Goal: Use online tool/utility: Utilize a website feature to perform a specific function

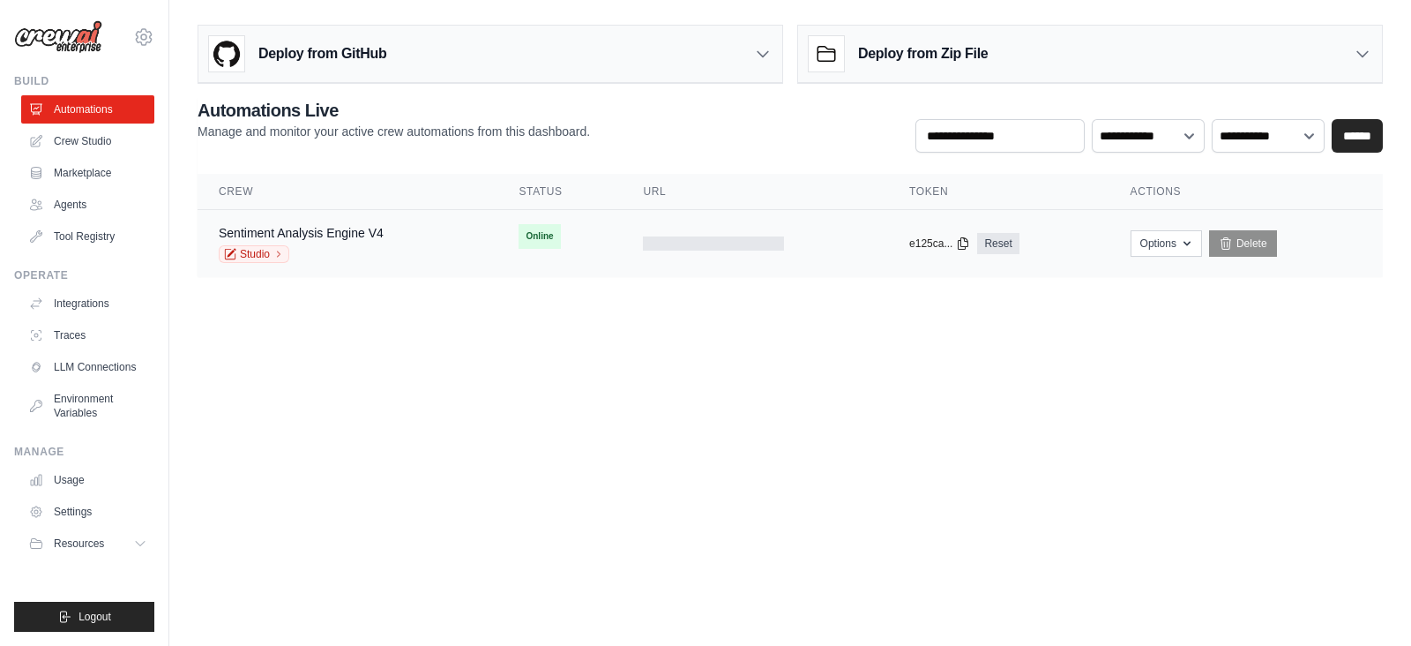
click at [299, 241] on div "Sentiment Analysis Engine V4 Studio" at bounding box center [301, 243] width 165 height 39
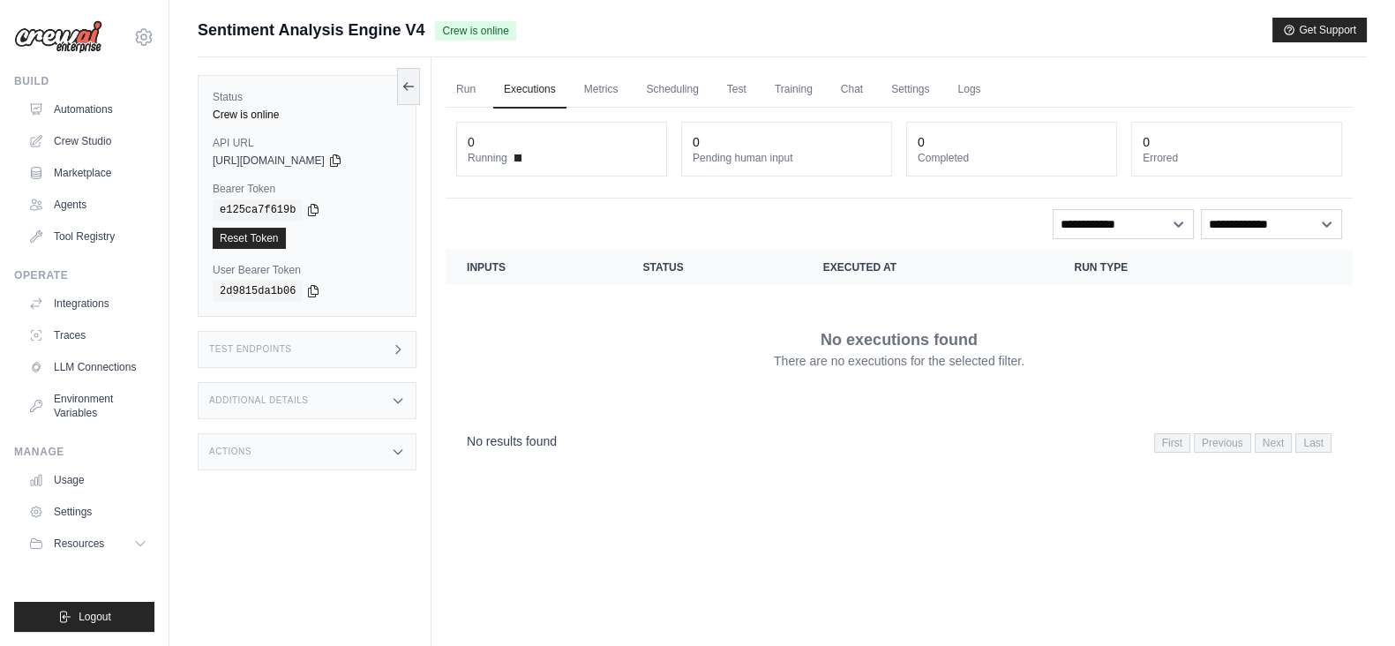
click at [378, 351] on div "Test Endpoints" at bounding box center [307, 349] width 219 height 37
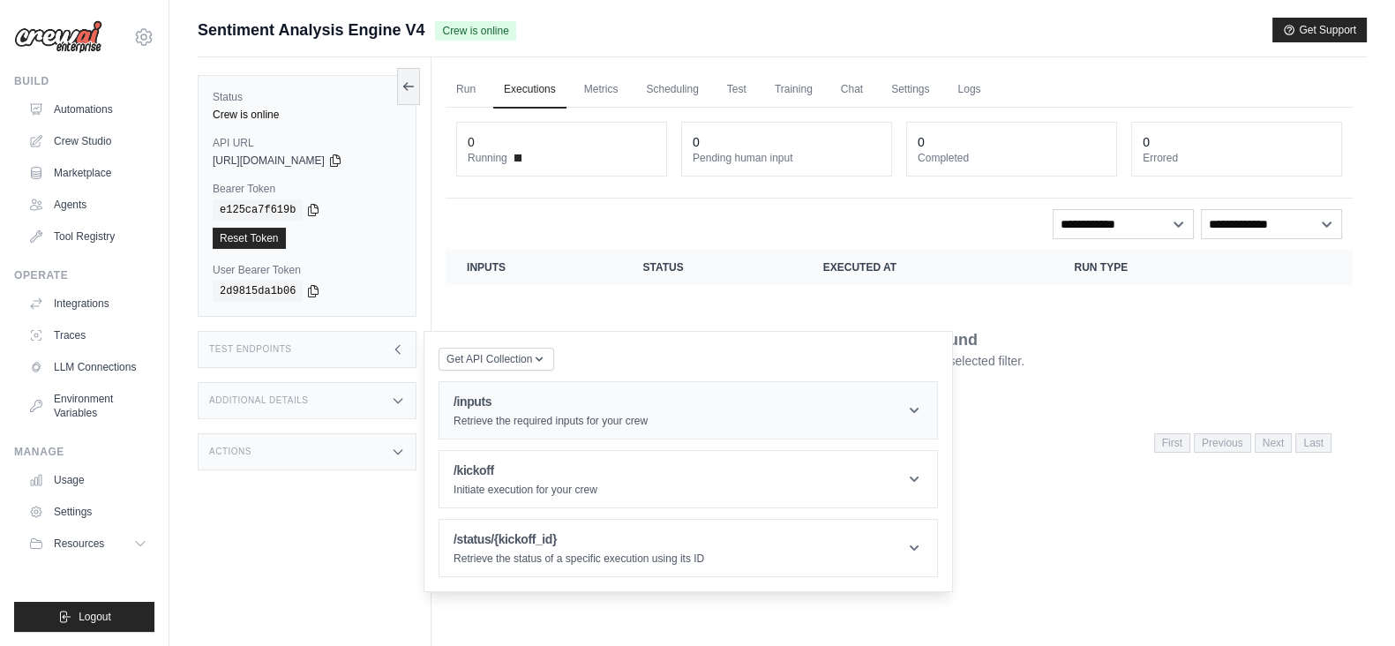
click at [510, 404] on h1 "/inputs" at bounding box center [550, 402] width 194 height 18
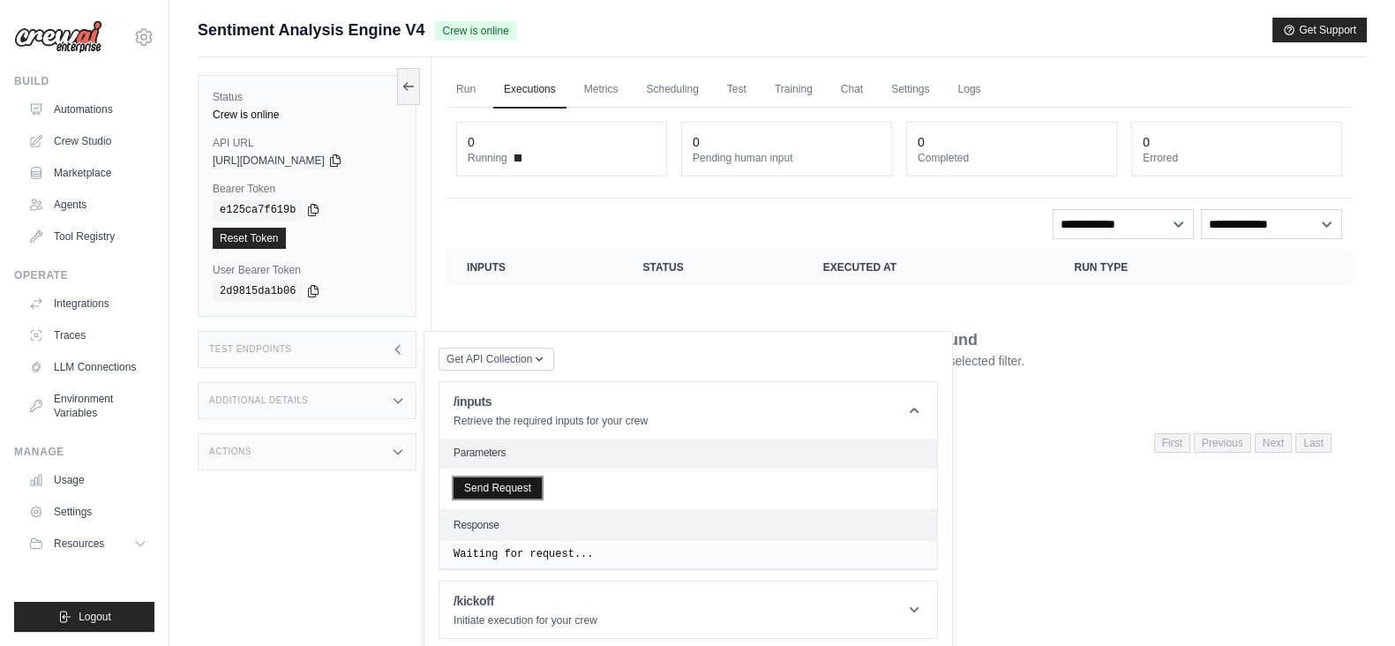
click at [501, 496] on button "Send Request" at bounding box center [497, 487] width 88 height 21
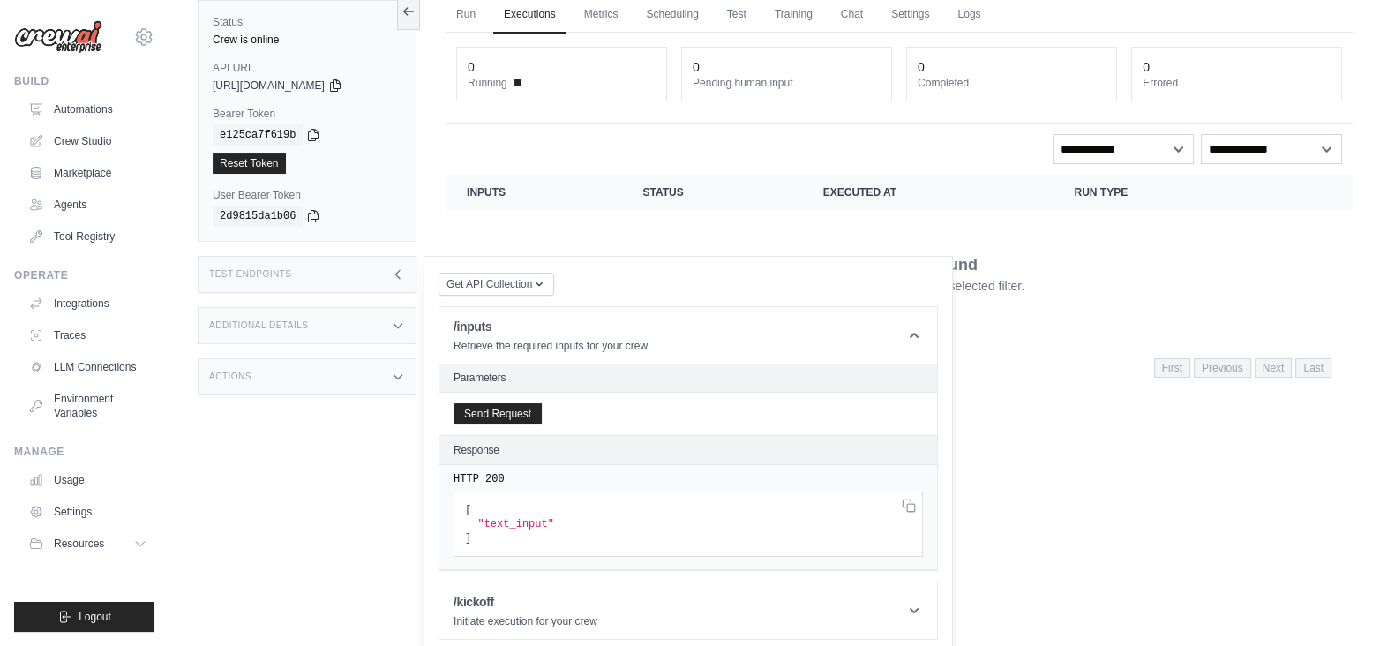
scroll to position [150, 0]
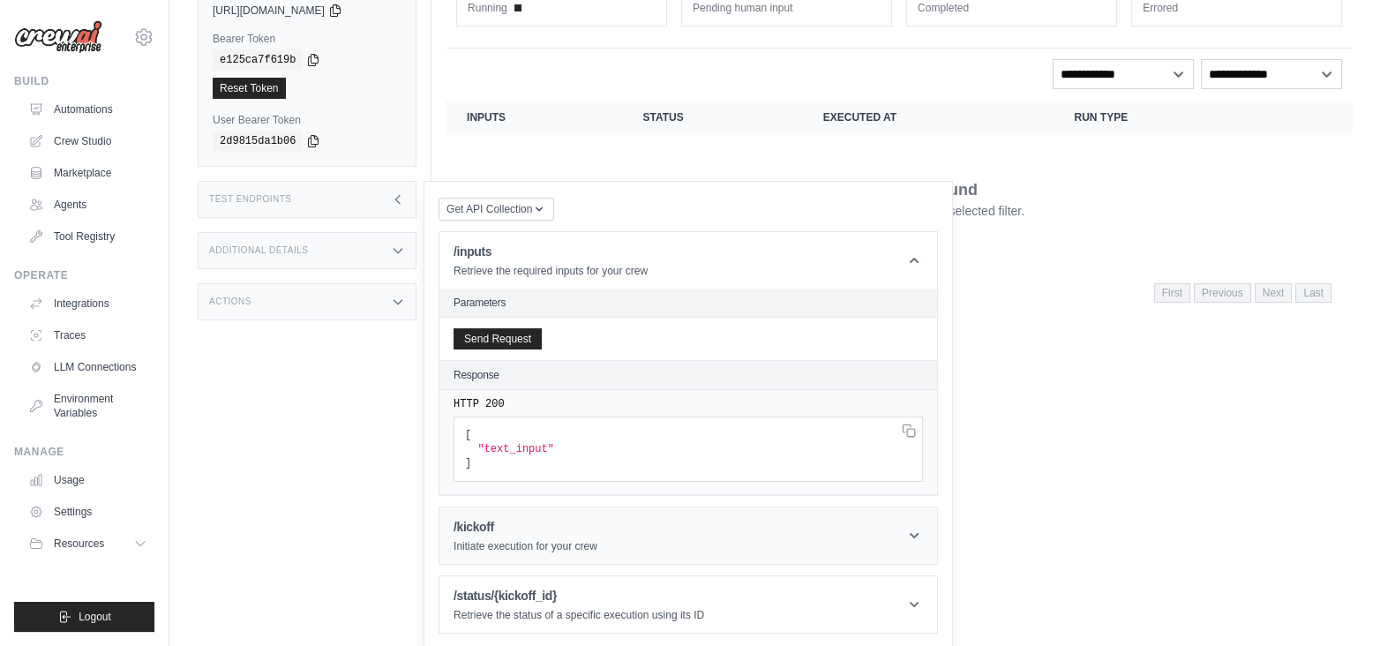
click at [578, 525] on h1 "/kickoff" at bounding box center [525, 527] width 144 height 18
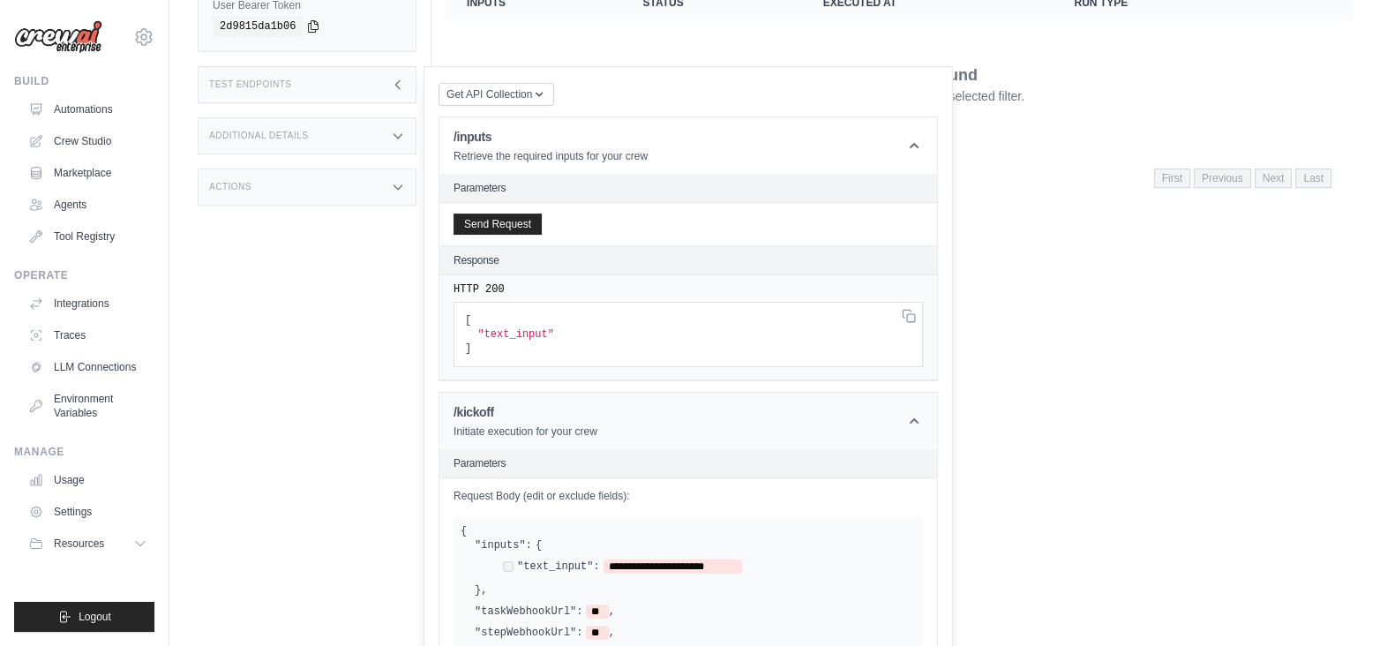
scroll to position [370, 0]
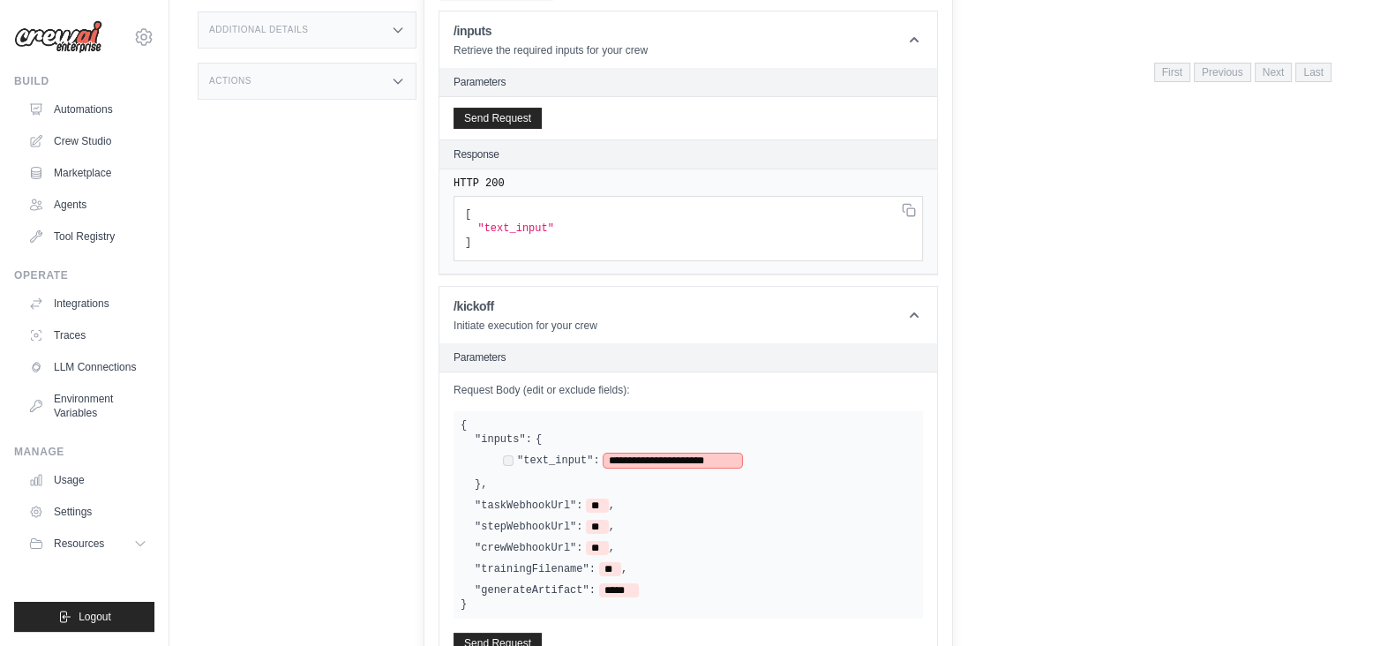
click at [721, 454] on span "**********" at bounding box center [672, 460] width 138 height 14
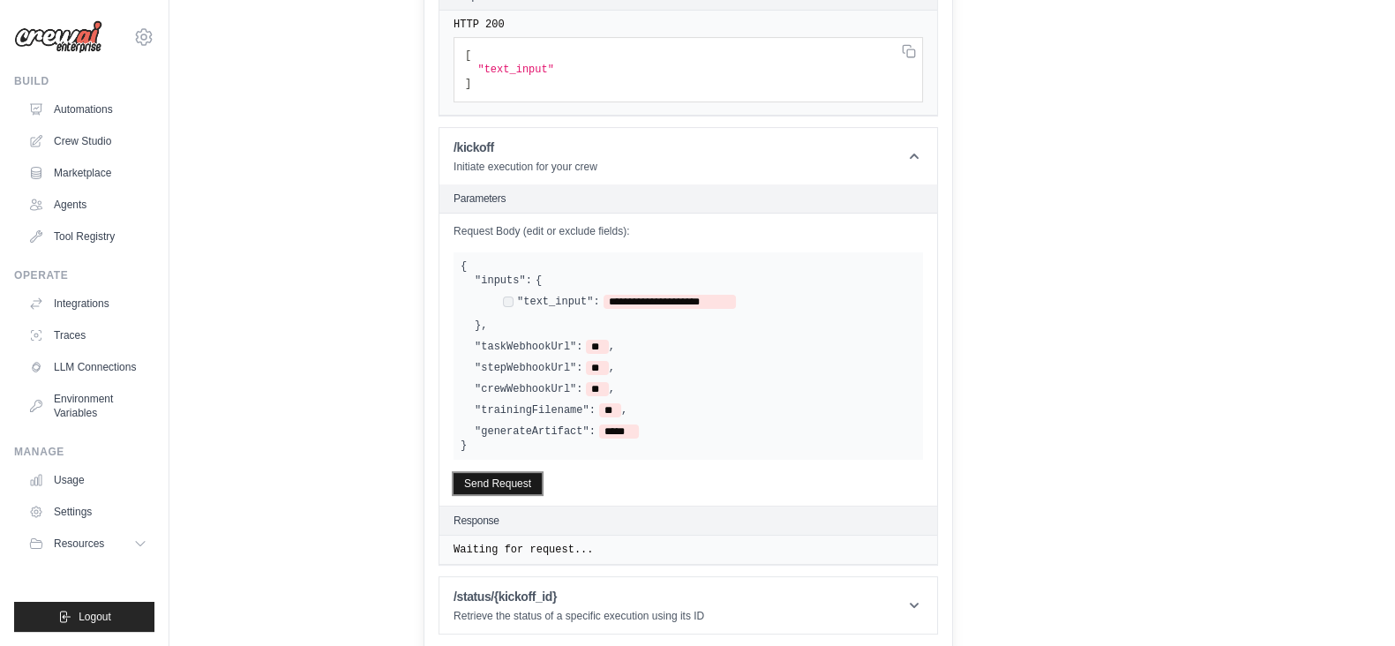
click at [473, 475] on button "Send Request" at bounding box center [497, 483] width 88 height 21
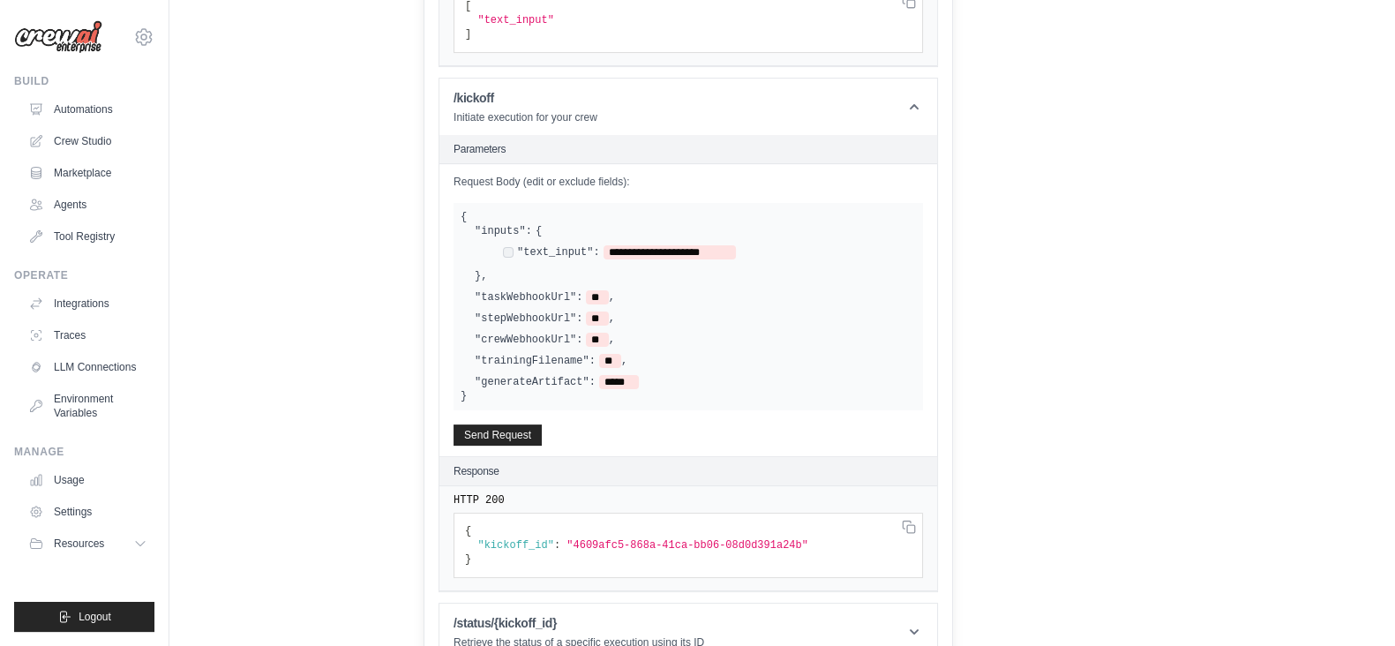
scroll to position [604, 0]
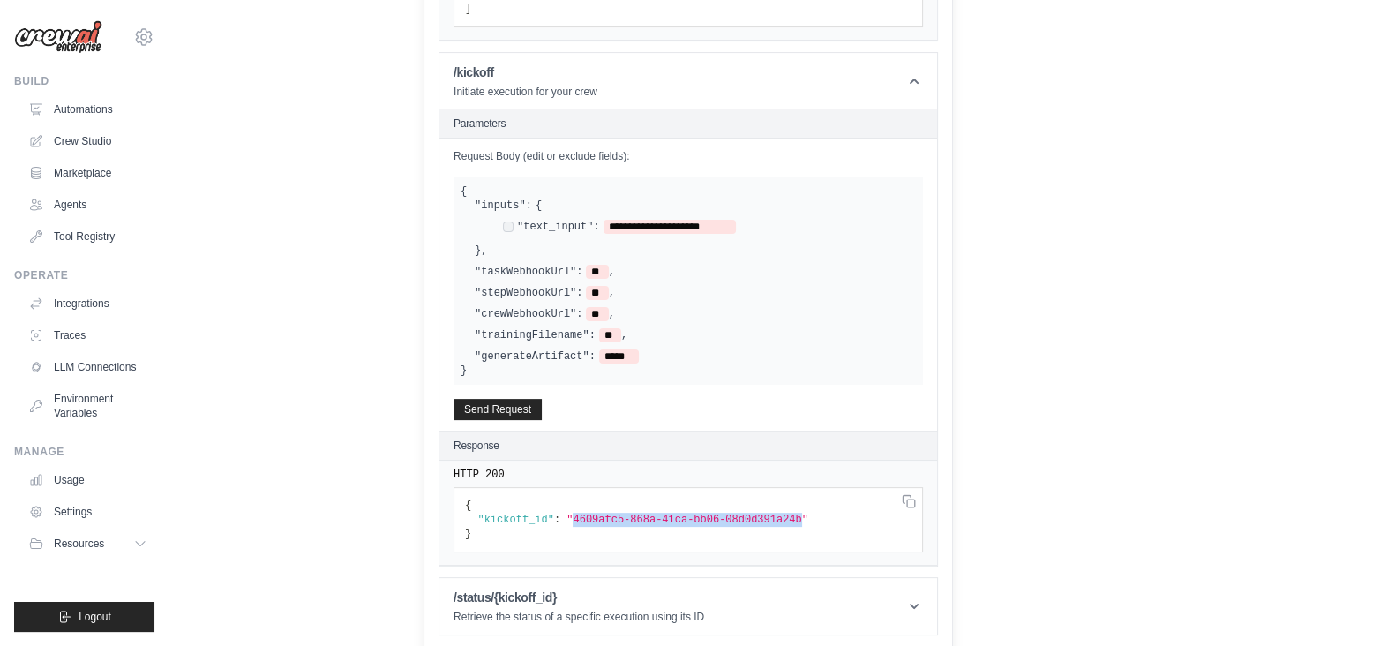
drag, startPoint x: 563, startPoint y: 513, endPoint x: 775, endPoint y: 513, distance: 212.6
click at [775, 513] on span ""4609afc5-868a-41ca-bb06-08d0d391a24b"" at bounding box center [687, 519] width 242 height 12
copy span "4609afc5-868a-41ca-bb06-08d0d391a24b"
click at [507, 582] on header "/status/{kickoff_id} Retrieve the status of a specific execution using its ID" at bounding box center [688, 606] width 498 height 56
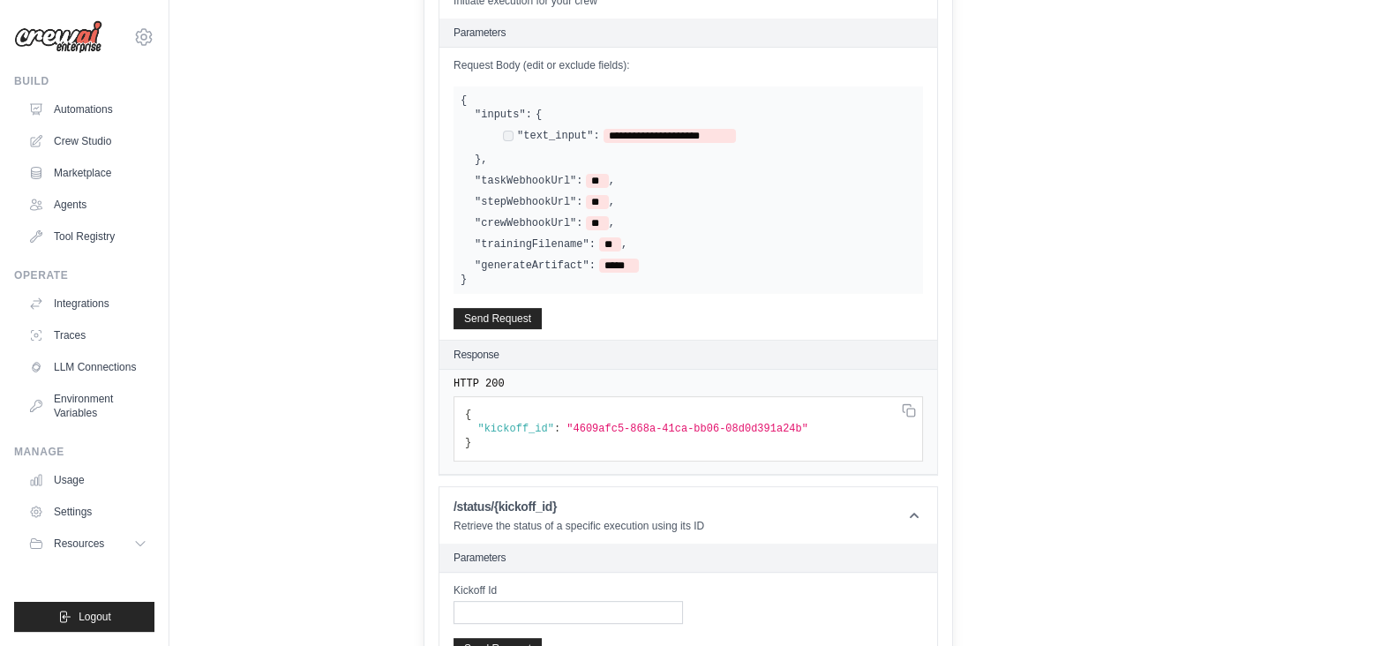
scroll to position [789, 0]
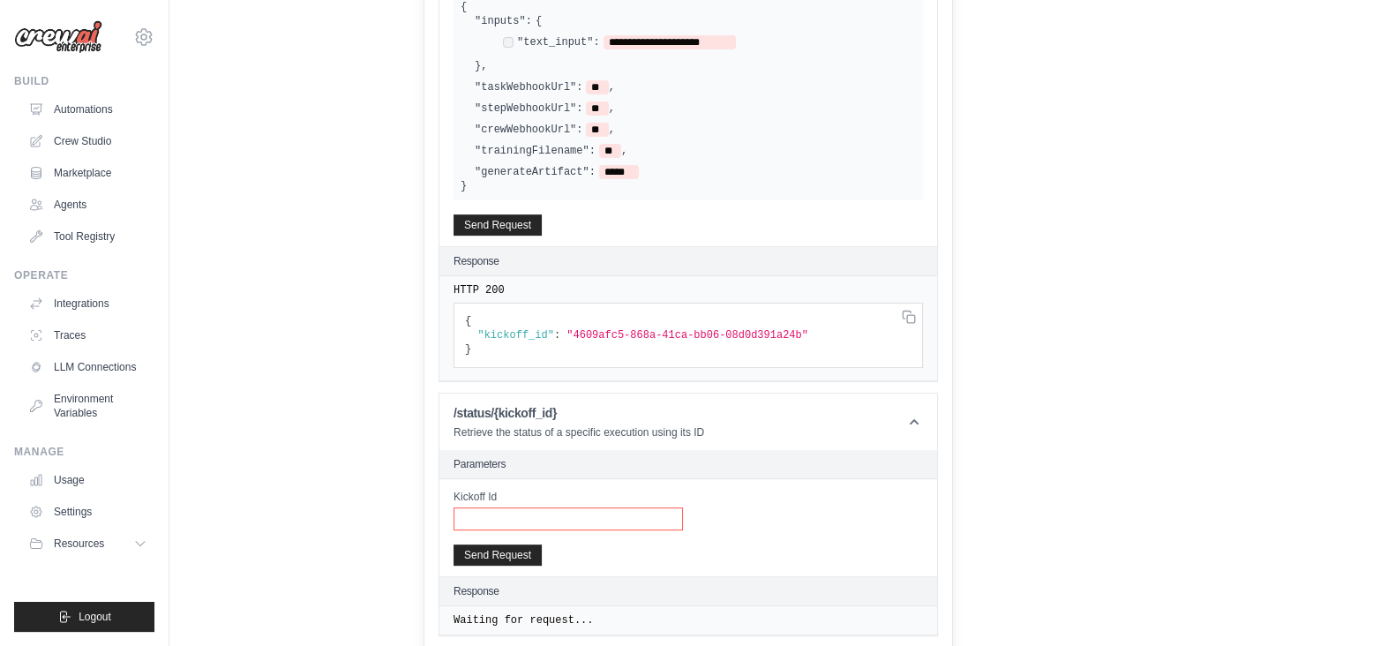
click at [460, 507] on input "Kickoff Id" at bounding box center [567, 518] width 229 height 23
paste input "**********"
type input "**********"
click at [499, 543] on button "Send Request" at bounding box center [497, 553] width 88 height 21
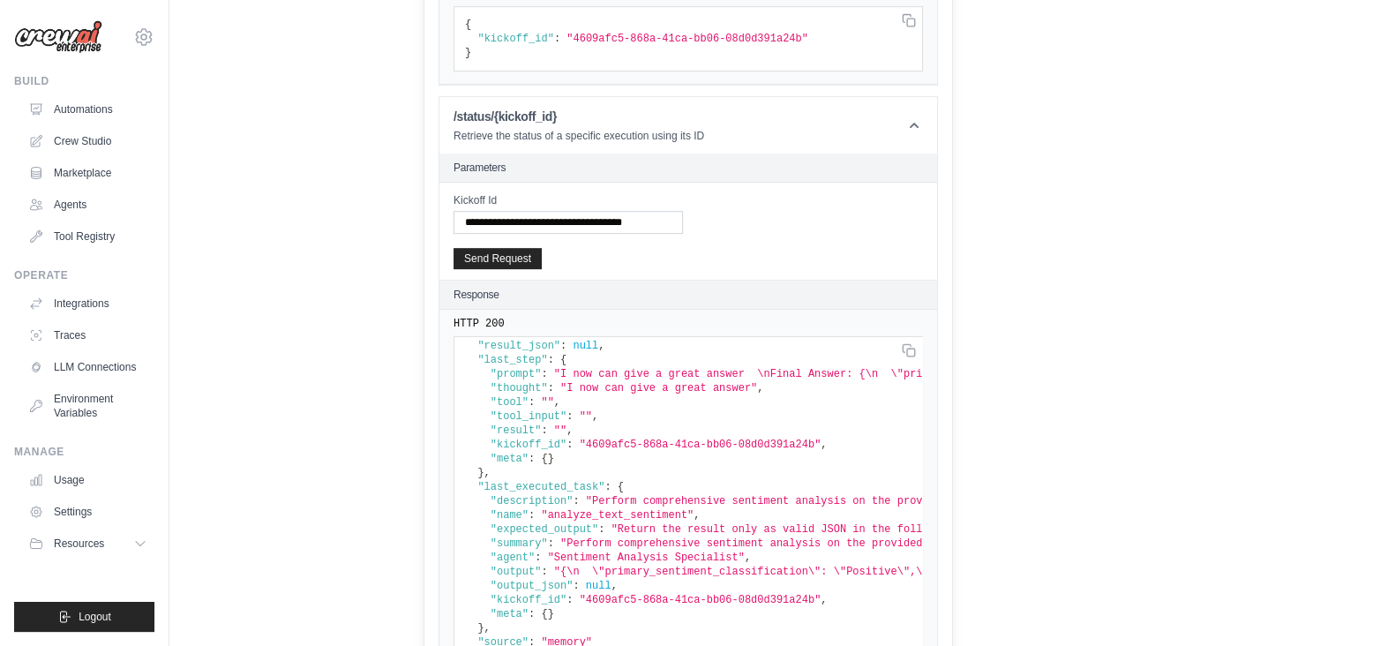
scroll to position [1120, 0]
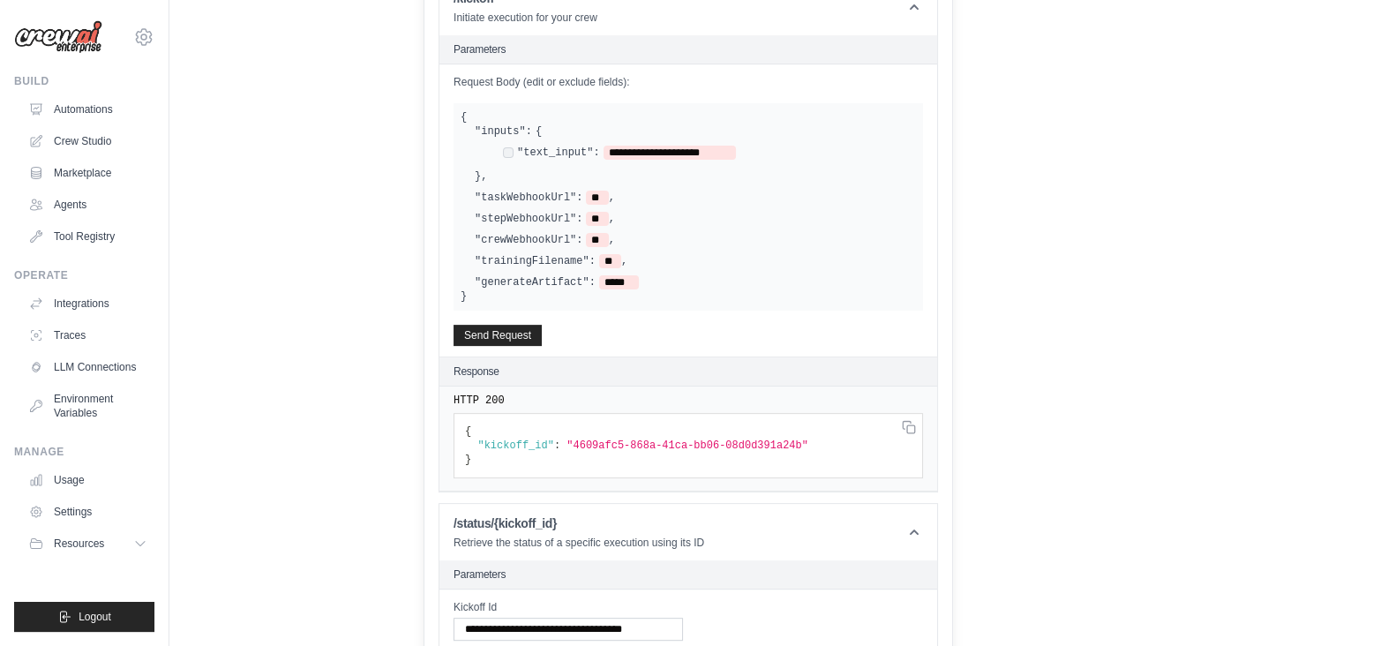
scroll to position [899, 0]
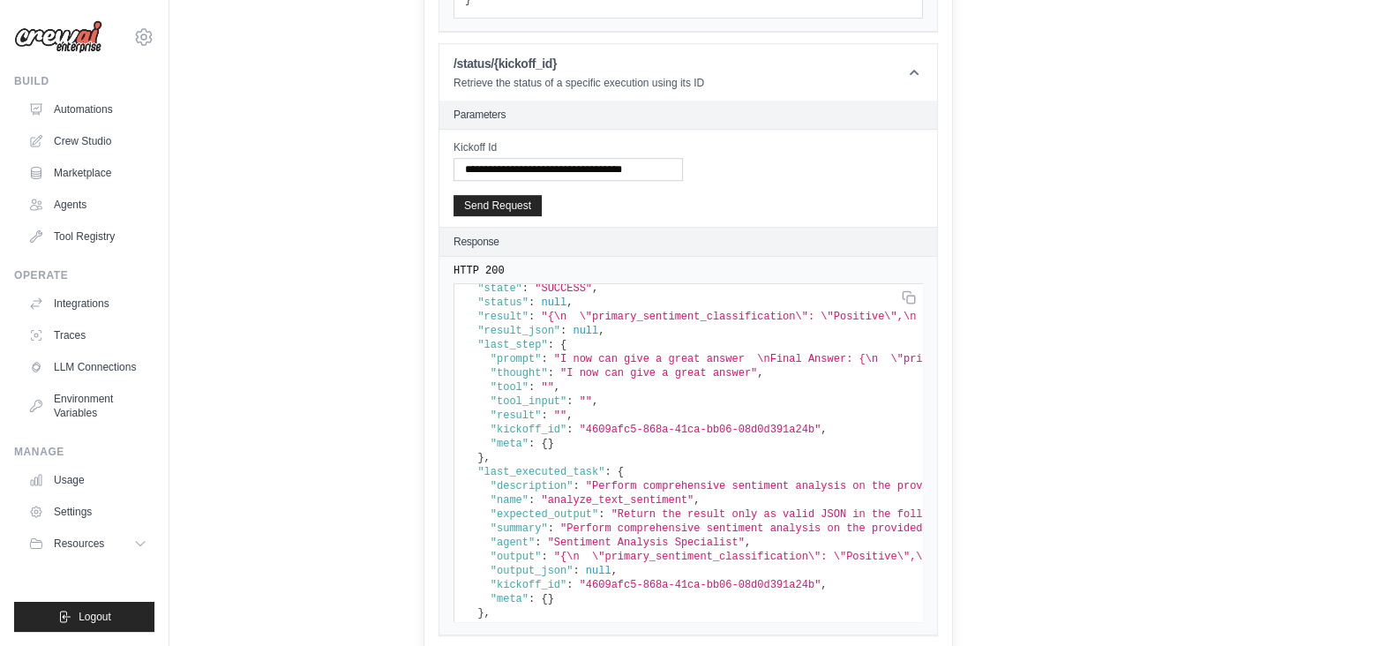
scroll to position [0, 0]
